Goal: Information Seeking & Learning: Check status

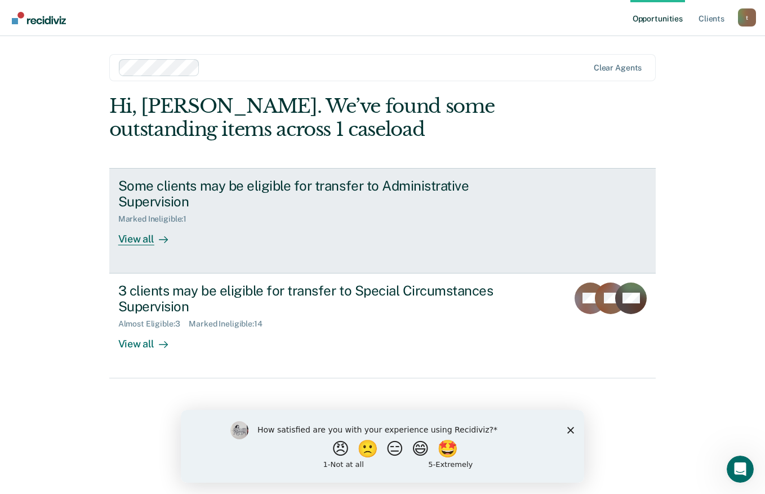
click at [265, 219] on div "Marked Ineligible : 1" at bounding box center [316, 217] width 396 height 14
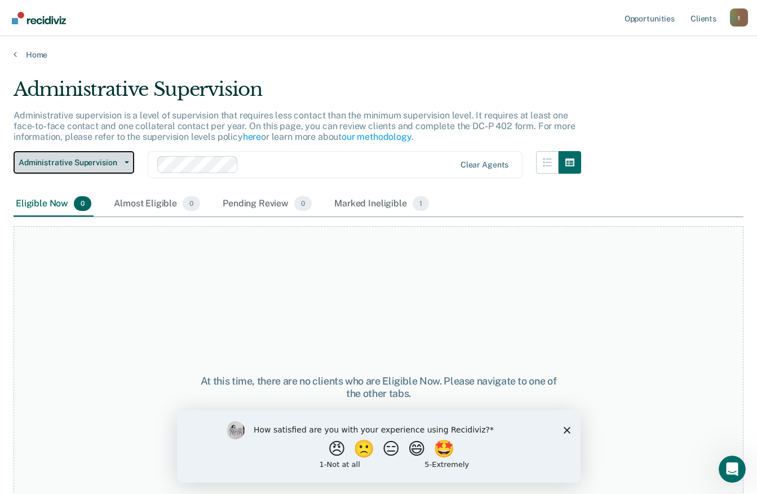
click at [122, 161] on button "Administrative Supervision" at bounding box center [74, 162] width 121 height 23
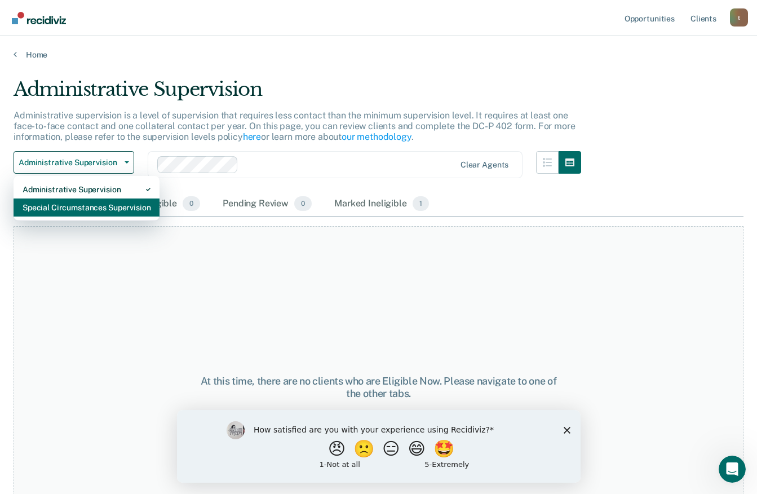
click at [97, 203] on div "Special Circumstances Supervision" at bounding box center [87, 207] width 128 height 18
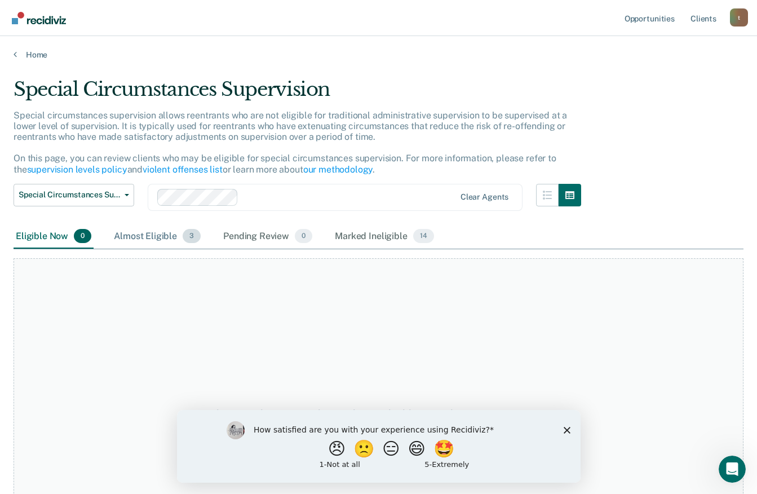
click at [156, 238] on div "Almost Eligible 3" at bounding box center [157, 236] width 91 height 25
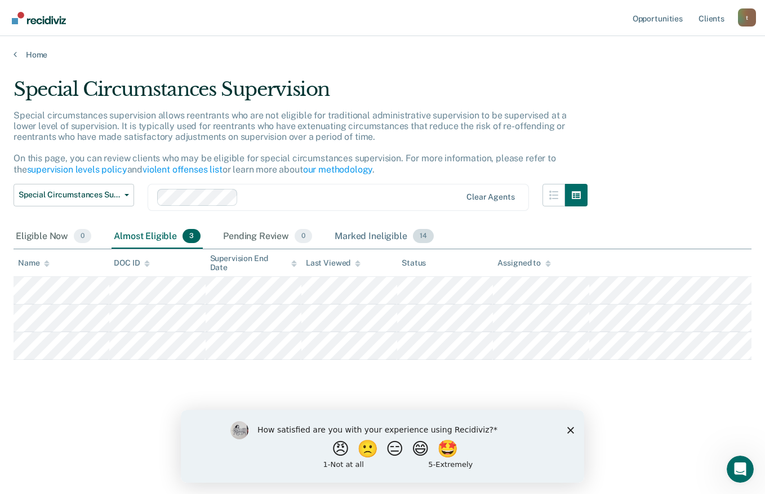
click at [347, 236] on div "Marked Ineligible 14" at bounding box center [383, 236] width 103 height 25
